Goal: Navigation & Orientation: Find specific page/section

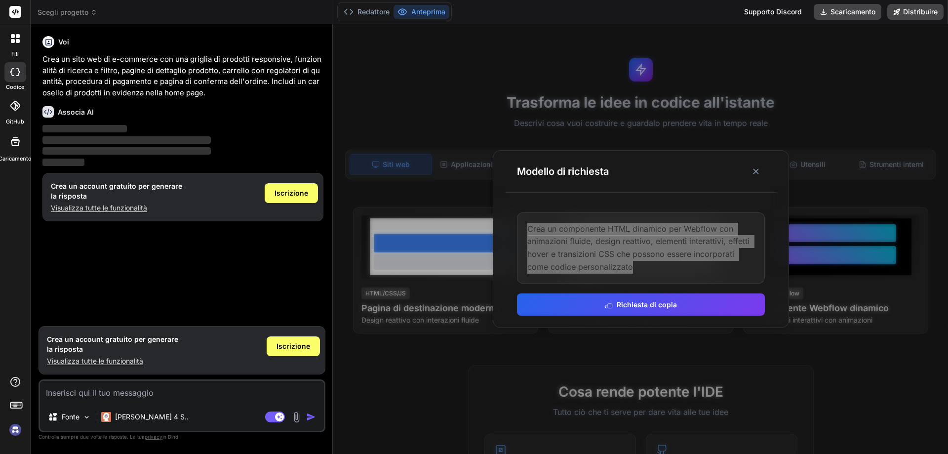
scroll to position [198, 0]
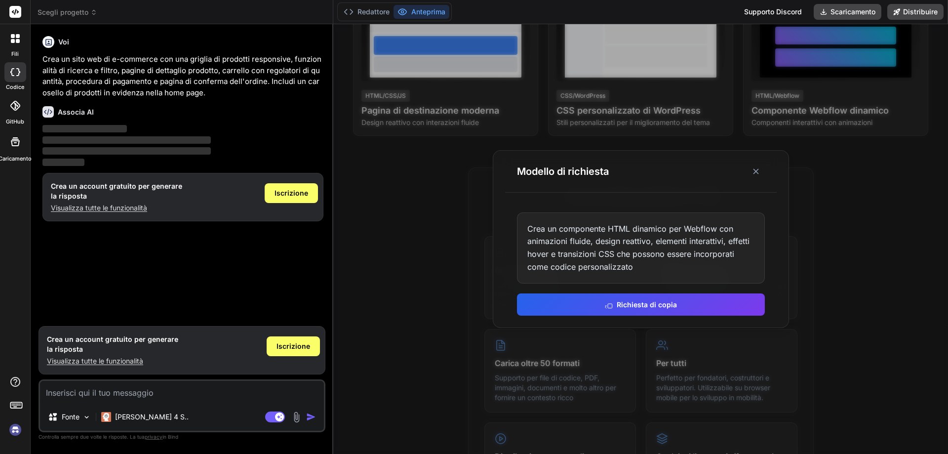
click at [369, 375] on div at bounding box center [640, 239] width 615 height 430
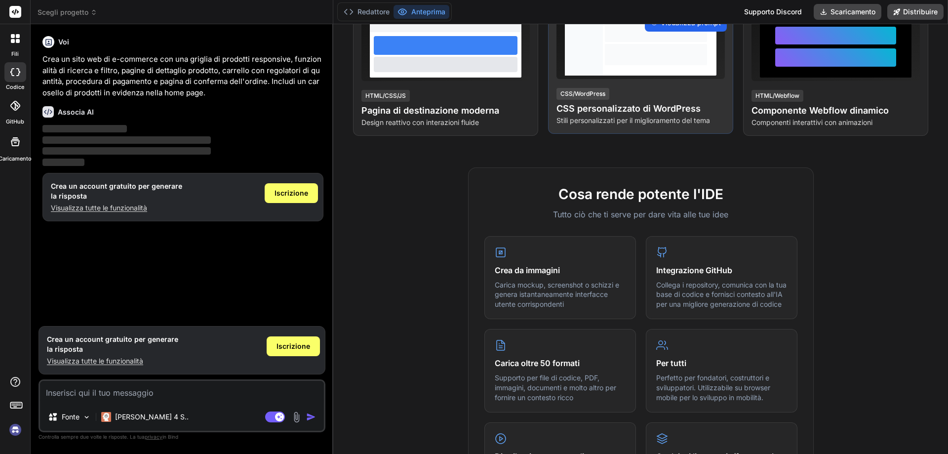
click at [661, 27] on font "Visualizza prompt" at bounding box center [691, 22] width 60 height 8
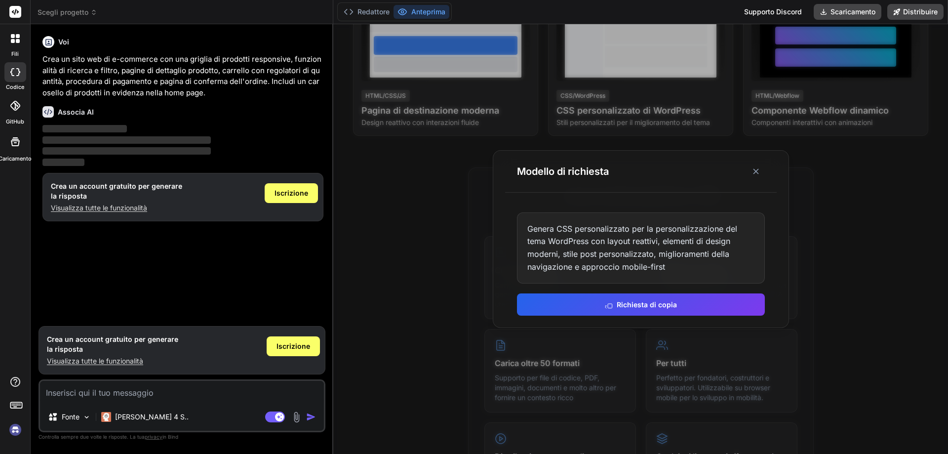
click at [409, 360] on div at bounding box center [640, 239] width 615 height 430
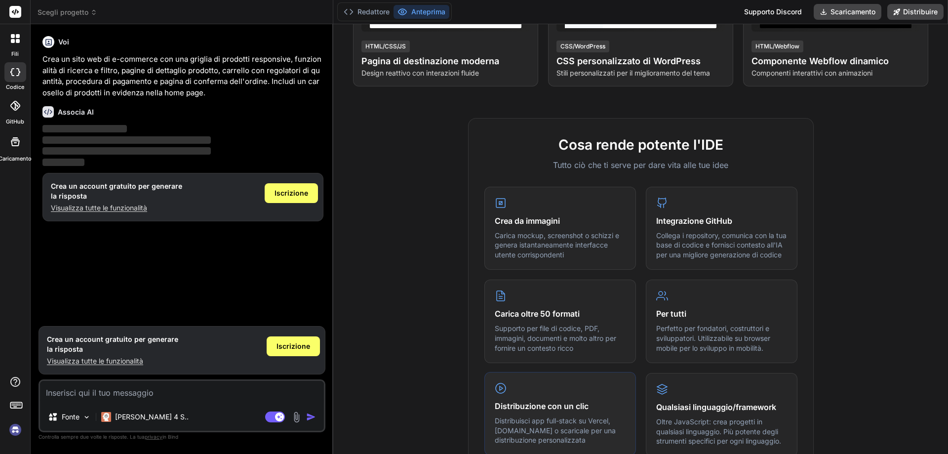
scroll to position [0, 0]
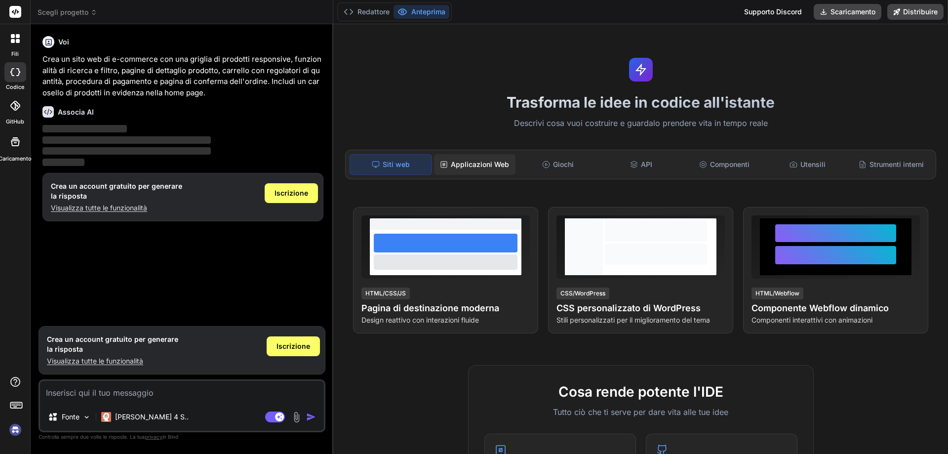
click at [504, 168] on font "Applicazioni Web" at bounding box center [480, 164] width 58 height 8
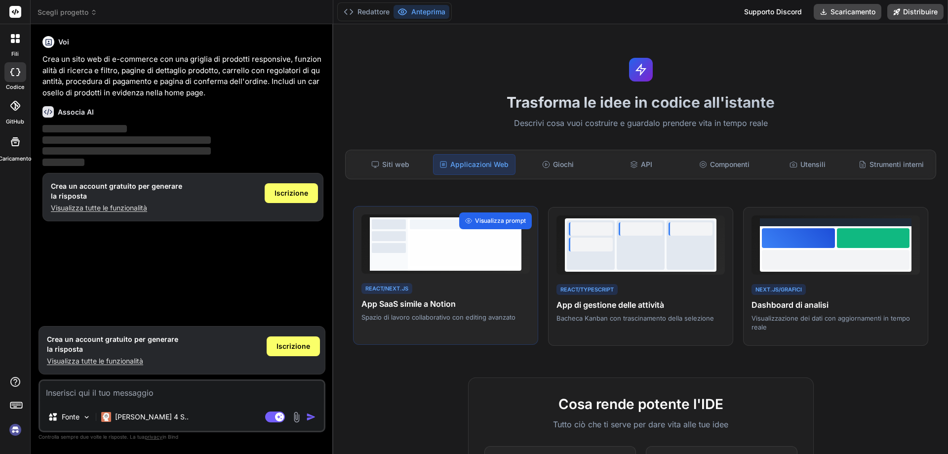
click at [494, 225] on span "Visualizza prompt" at bounding box center [500, 220] width 51 height 9
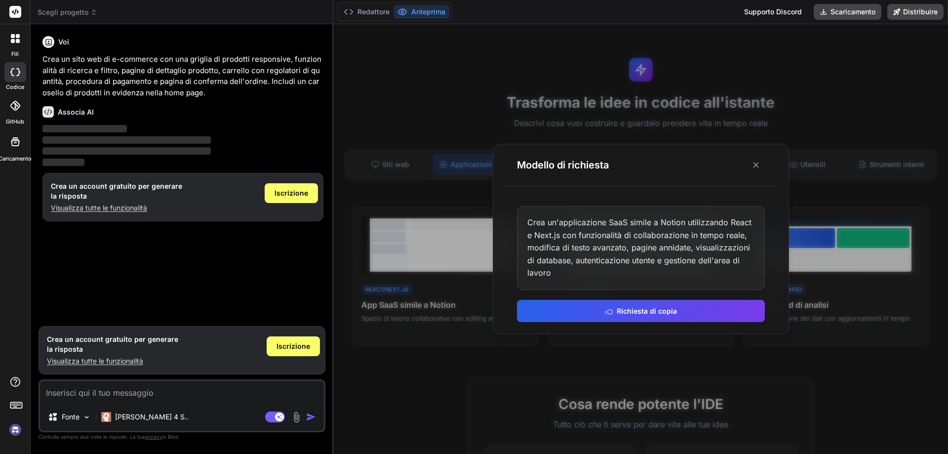
click at [421, 142] on div at bounding box center [640, 239] width 615 height 430
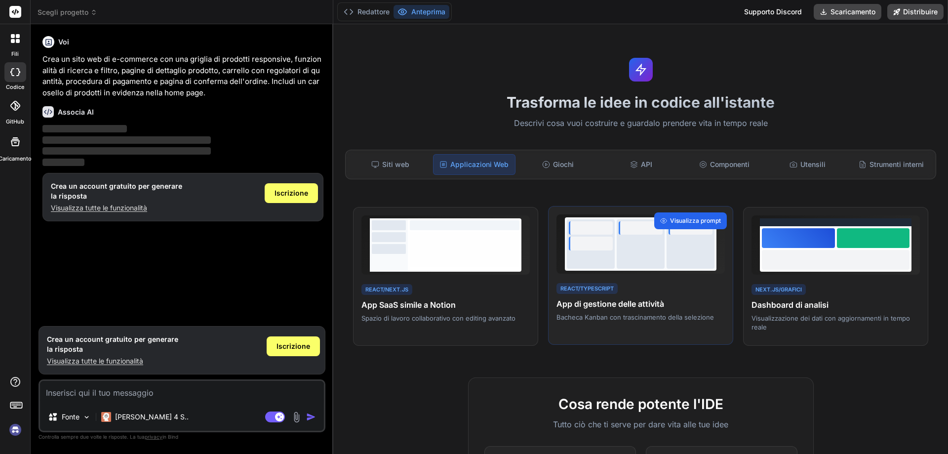
click at [675, 224] on font "Visualizza prompt" at bounding box center [695, 220] width 51 height 7
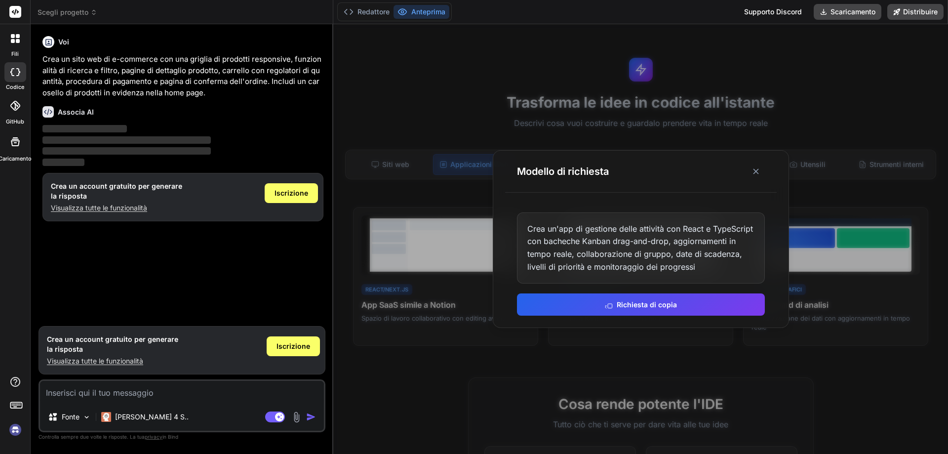
click at [389, 123] on div at bounding box center [640, 239] width 615 height 430
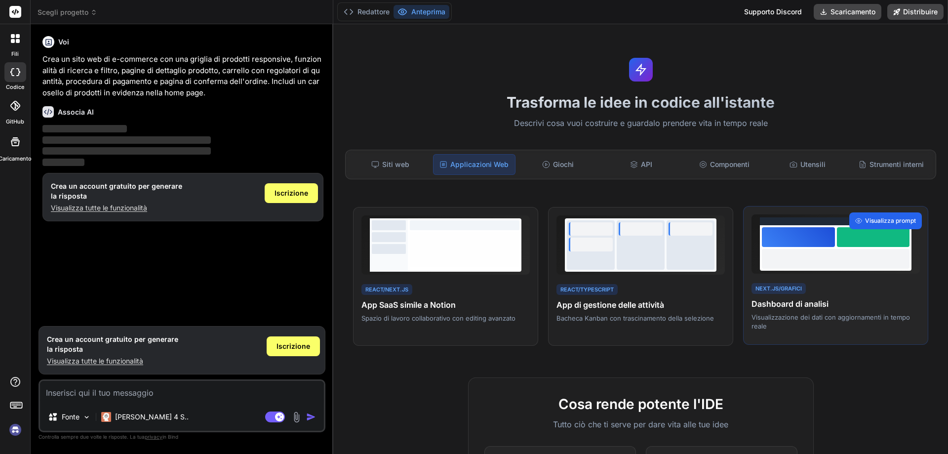
click at [865, 224] on font "Visualizza prompt" at bounding box center [890, 220] width 51 height 7
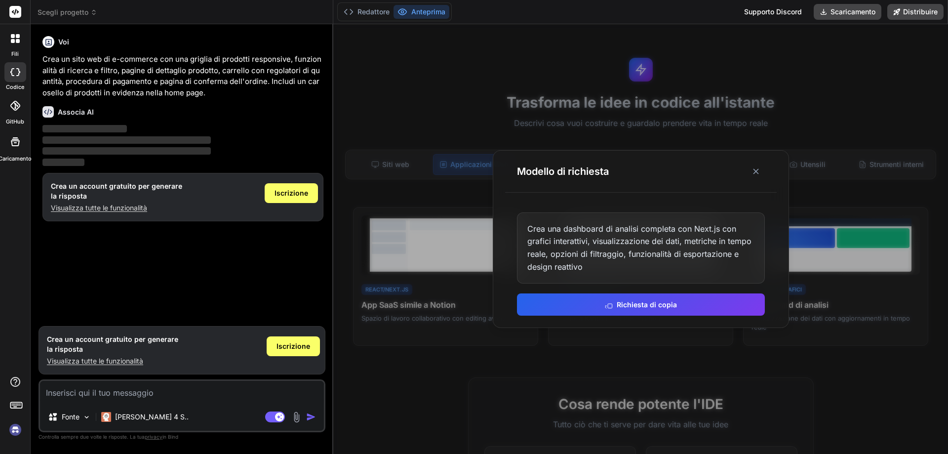
click at [406, 91] on div at bounding box center [640, 239] width 615 height 430
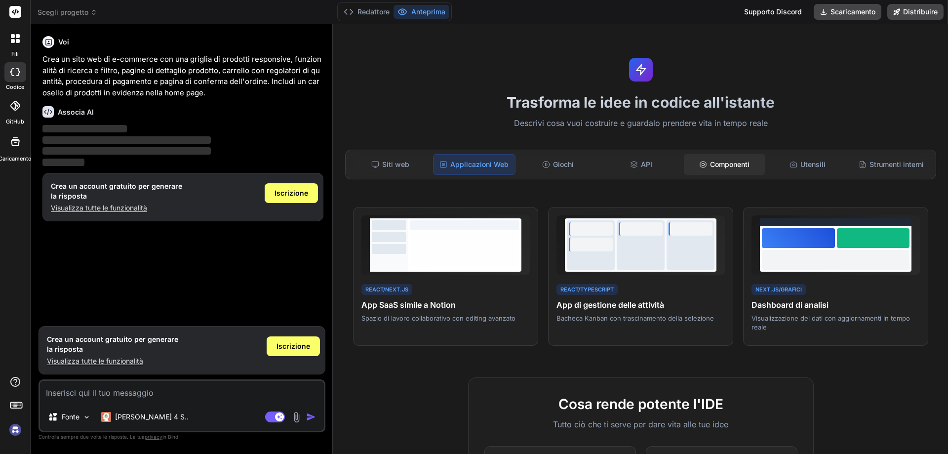
click at [710, 168] on font "Componenti" at bounding box center [730, 164] width 40 height 8
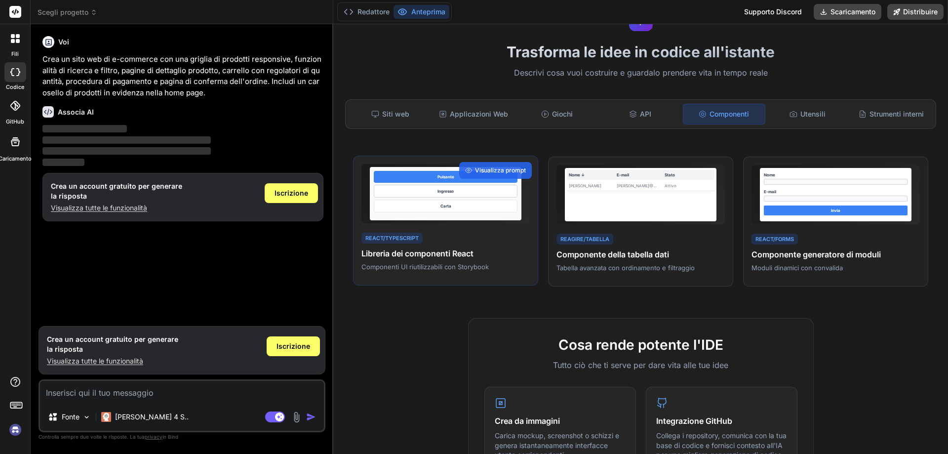
scroll to position [49, 0]
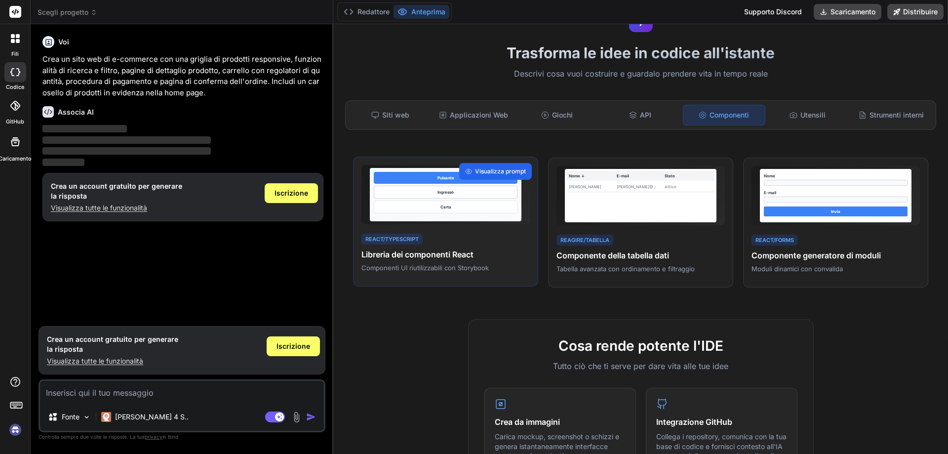
click at [496, 175] on font "Visualizza prompt" at bounding box center [500, 170] width 51 height 7
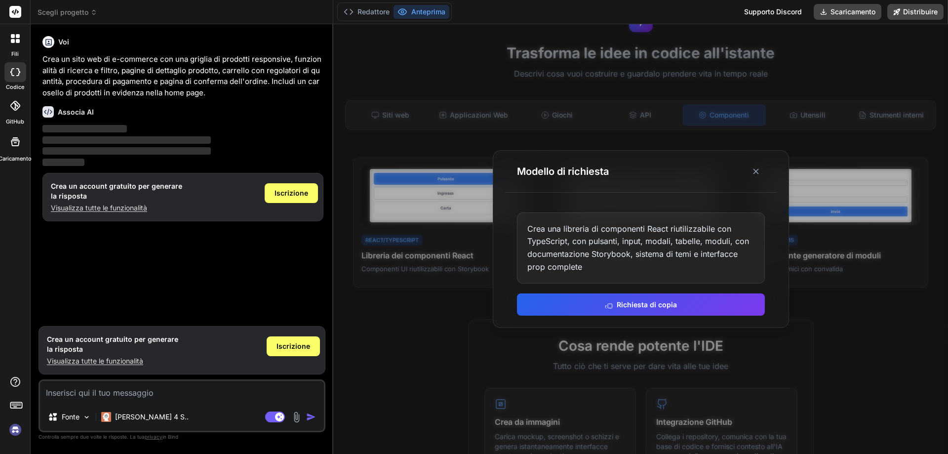
click at [478, 193] on div at bounding box center [640, 239] width 615 height 430
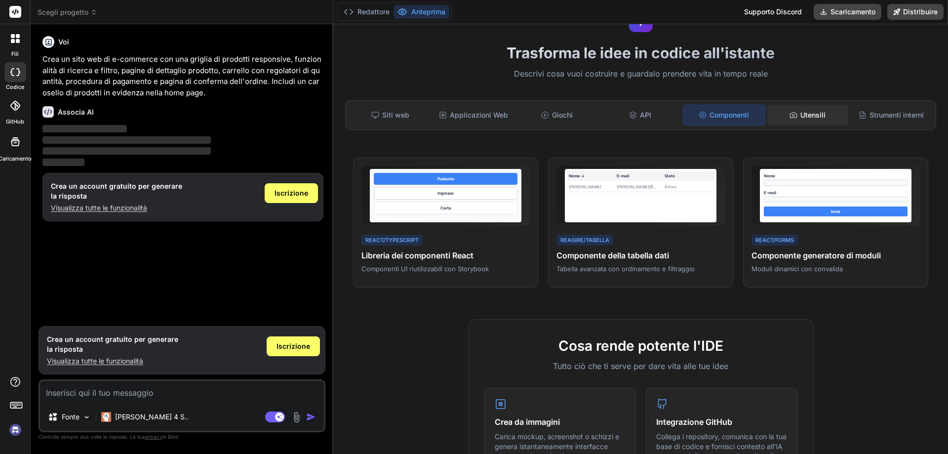
click at [805, 119] on font "Utensili" at bounding box center [813, 115] width 25 height 8
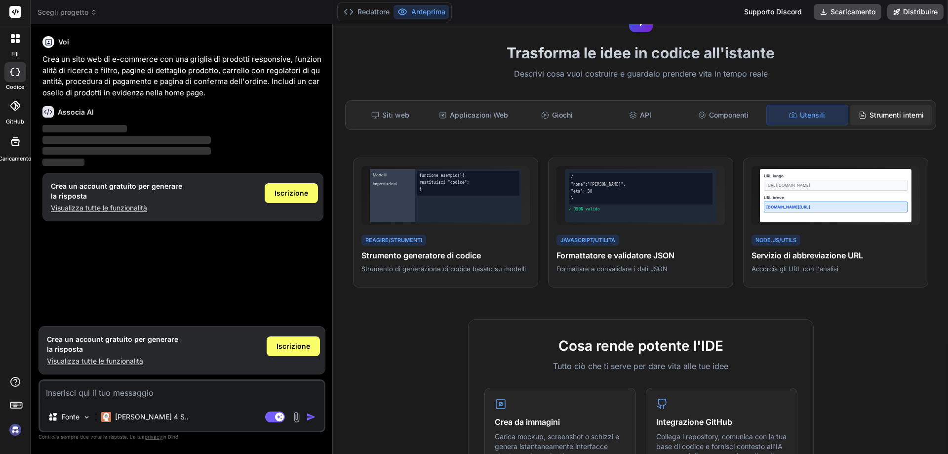
click at [870, 119] on font "Strumenti interni" at bounding box center [897, 115] width 54 height 8
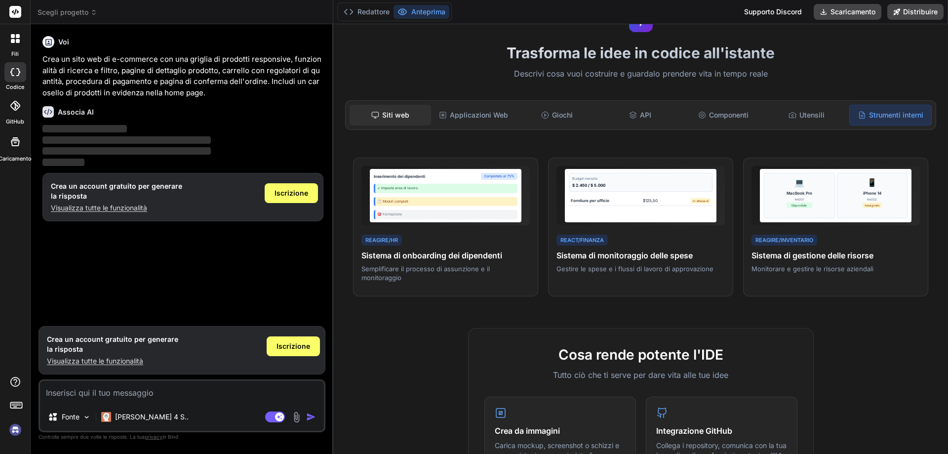
click at [405, 119] on font "Siti web" at bounding box center [395, 115] width 27 height 8
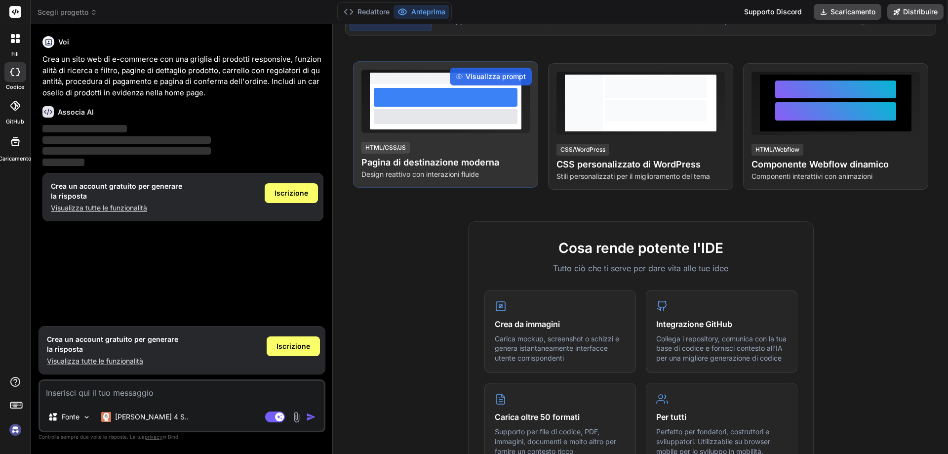
scroll to position [99, 0]
